Goal: Task Accomplishment & Management: Use online tool/utility

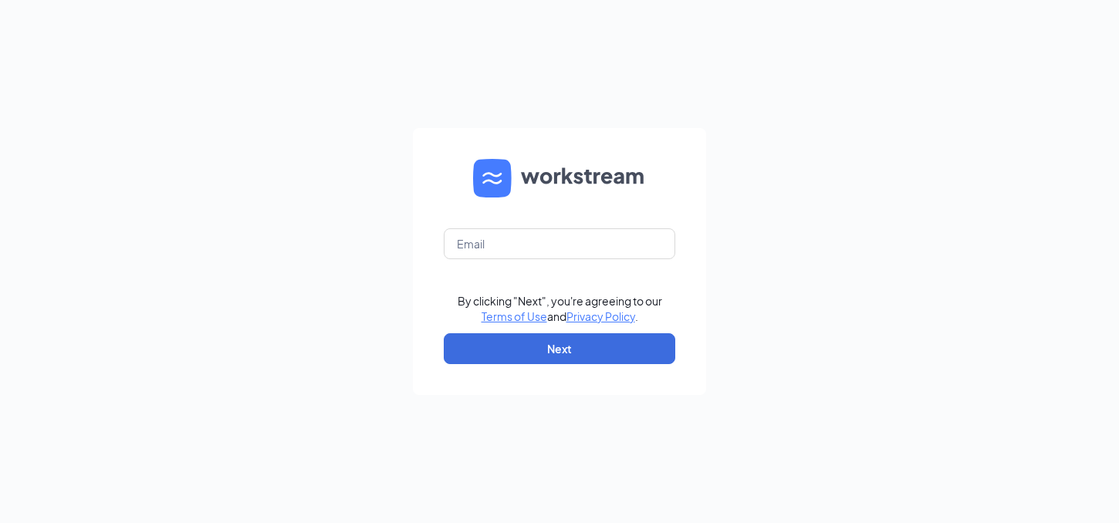
click at [521, 225] on form "By clicking "Next", you're agreeing to our Terms of Use and Privacy Policy . Ne…" at bounding box center [559, 261] width 293 height 267
click at [521, 238] on input "text" at bounding box center [559, 243] width 231 height 31
type input "[EMAIL_ADDRESS][DOMAIN_NAME]"
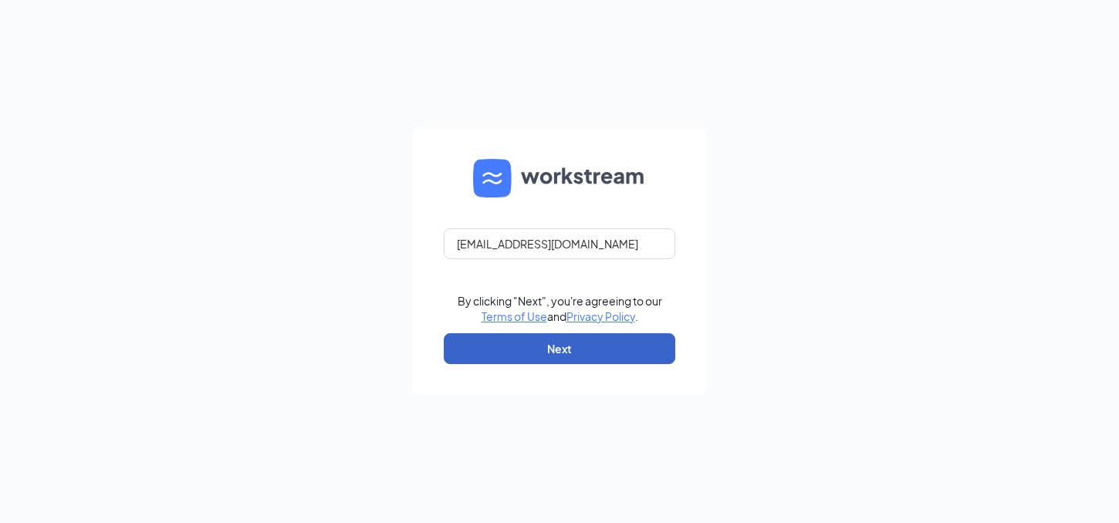
click at [513, 353] on button "Next" at bounding box center [559, 348] width 231 height 31
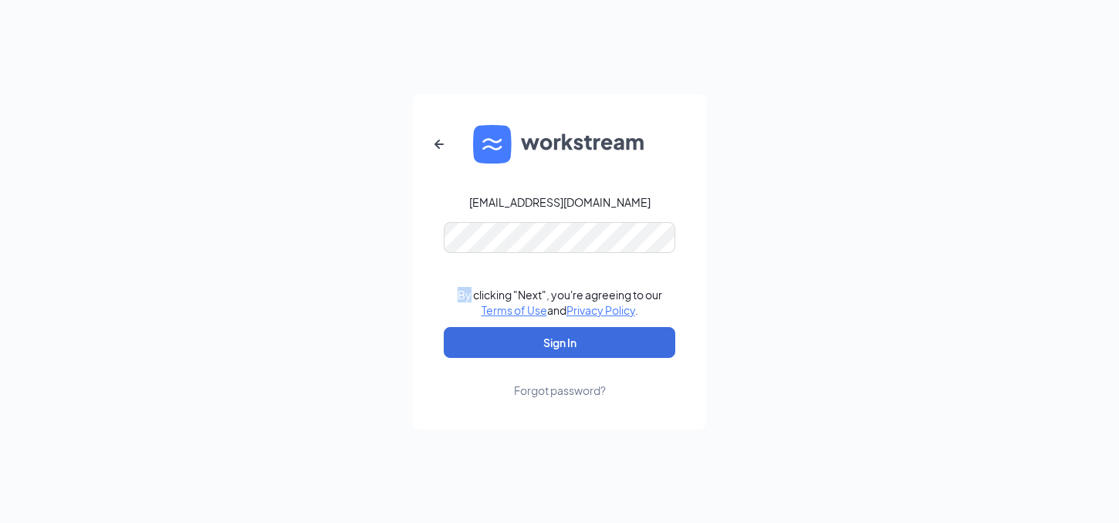
click at [582, 278] on form "[EMAIL_ADDRESS][DOMAIN_NAME] By clicking "Next", you're agreeing to our Terms o…" at bounding box center [559, 261] width 293 height 335
click at [549, 352] on button "Sign In" at bounding box center [559, 342] width 231 height 31
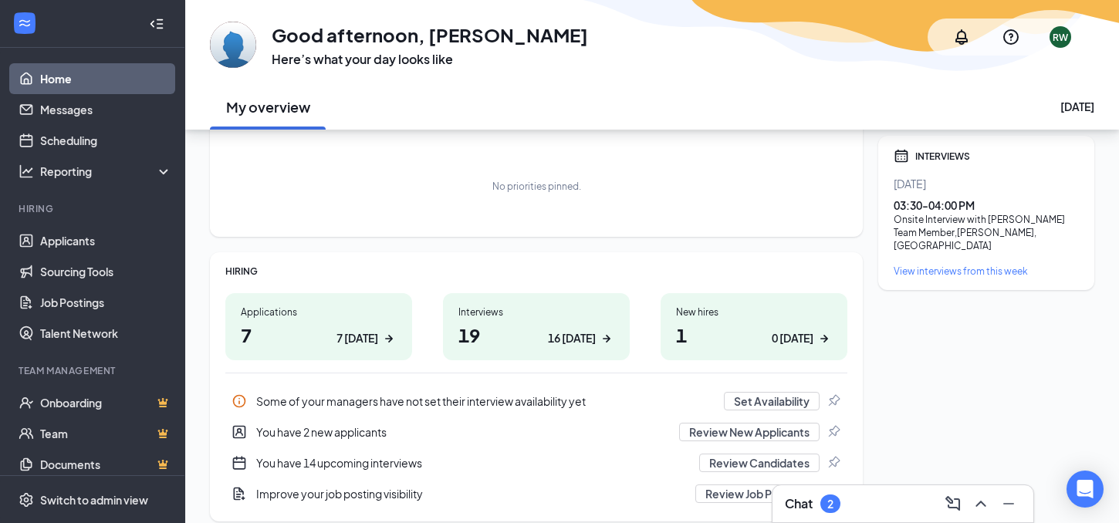
scroll to position [100, 0]
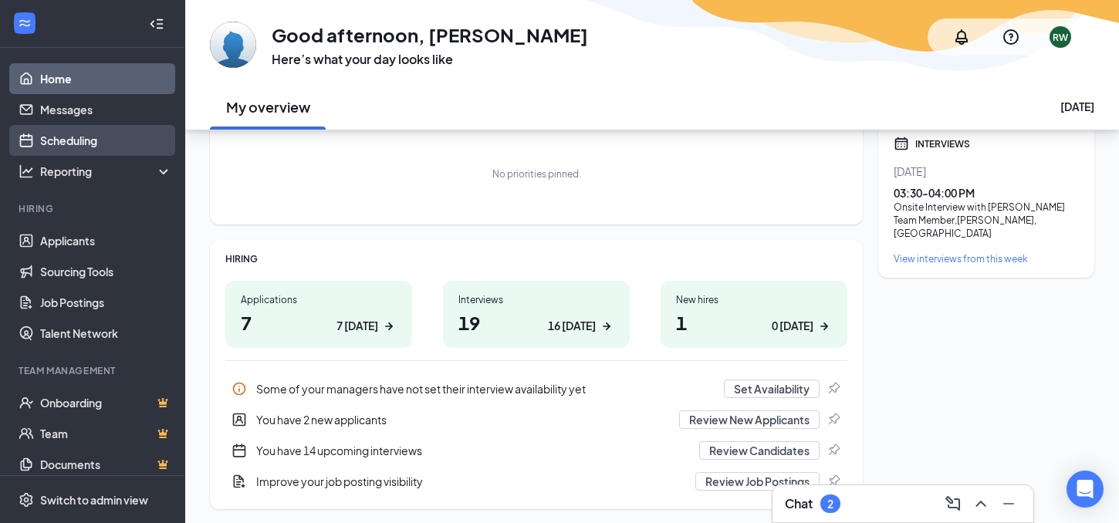
click at [93, 137] on link "Scheduling" at bounding box center [106, 140] width 132 height 31
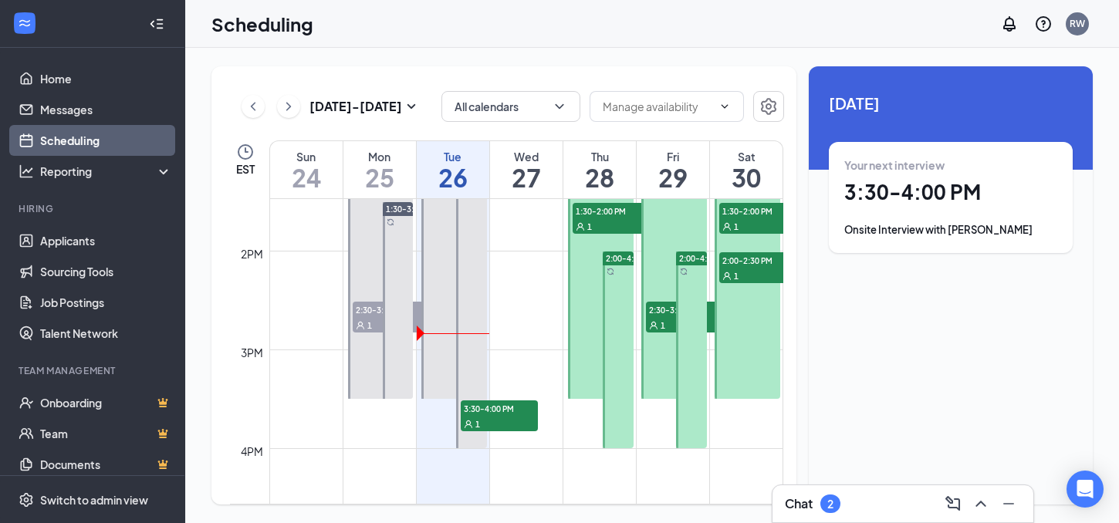
scroll to position [1333, 0]
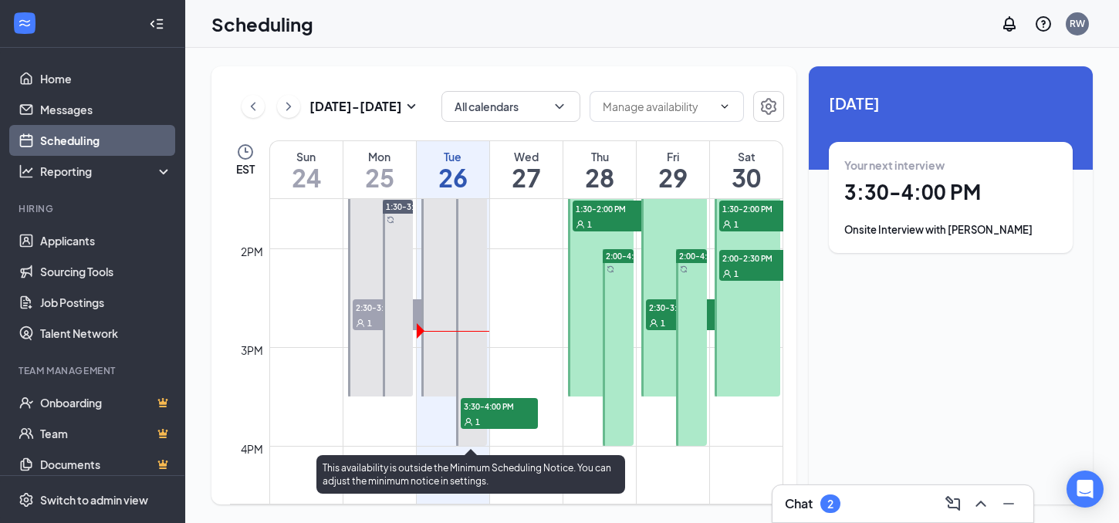
click at [483, 415] on div "1" at bounding box center [499, 420] width 77 height 15
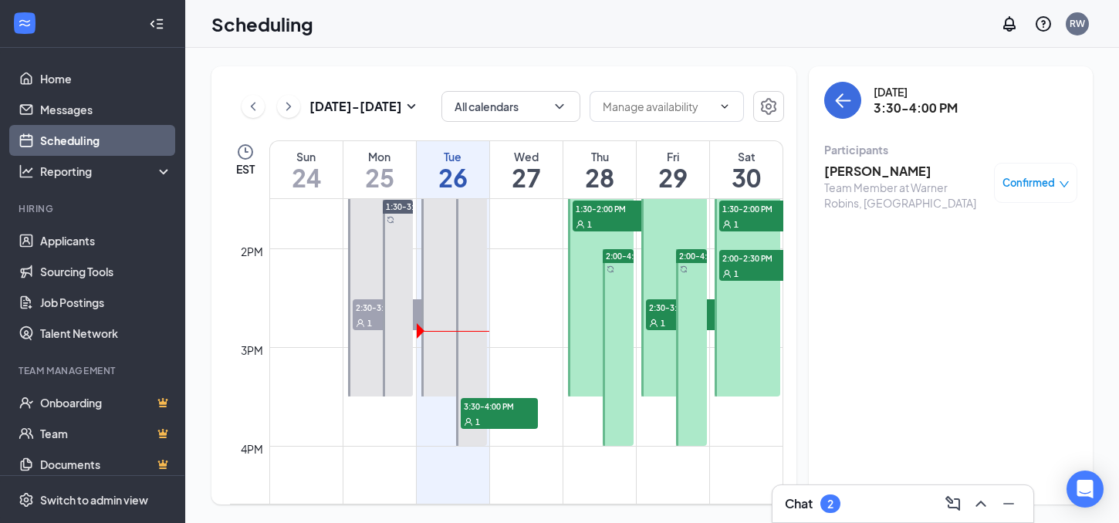
click at [869, 170] on h3 "Natalie Nguyen" at bounding box center [905, 171] width 162 height 17
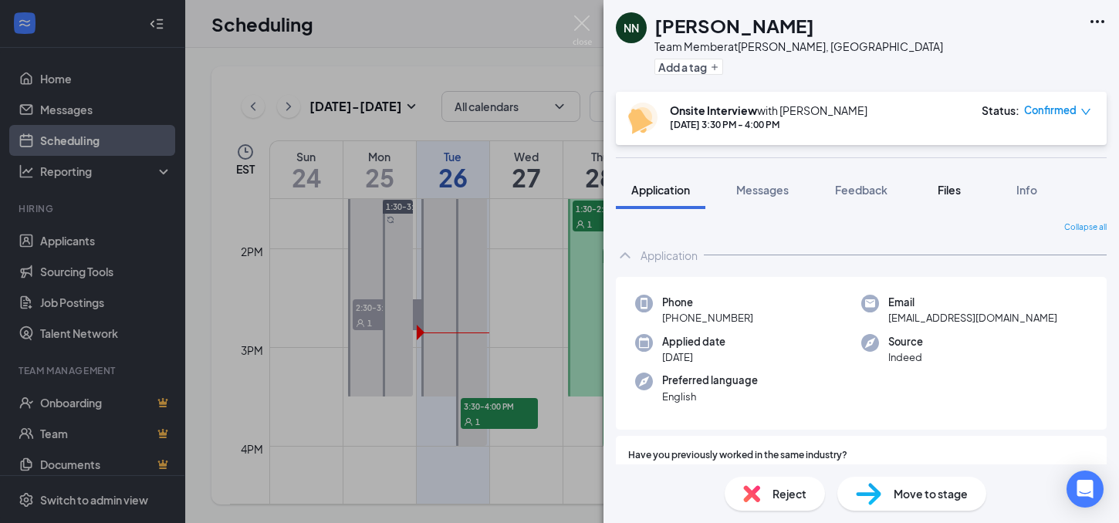
click at [954, 194] on span "Files" at bounding box center [948, 190] width 23 height 14
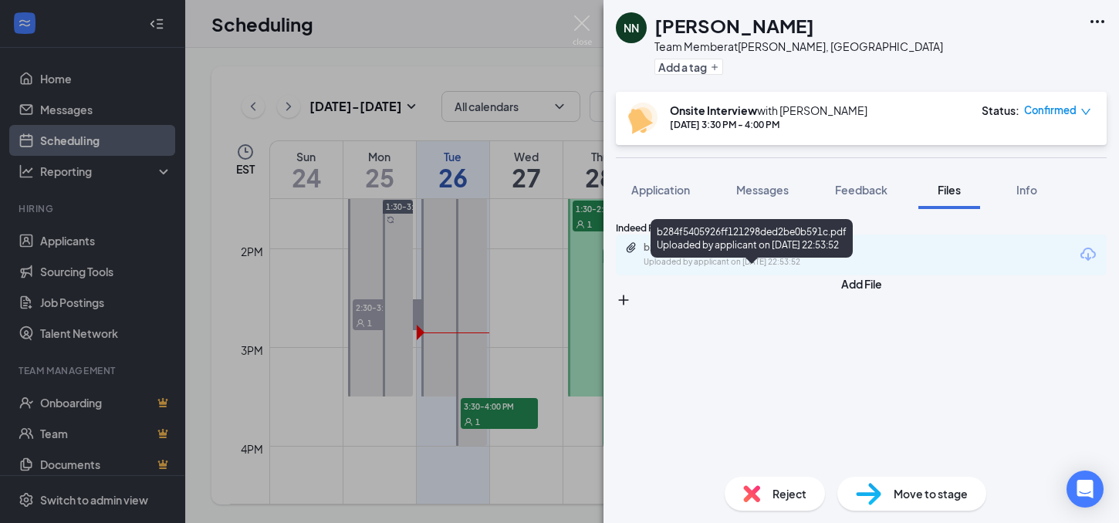
click at [803, 268] on div "Uploaded by applicant on Aug 23, 2025 at 22:53:52" at bounding box center [758, 262] width 231 height 12
